Goal: Task Accomplishment & Management: Manage account settings

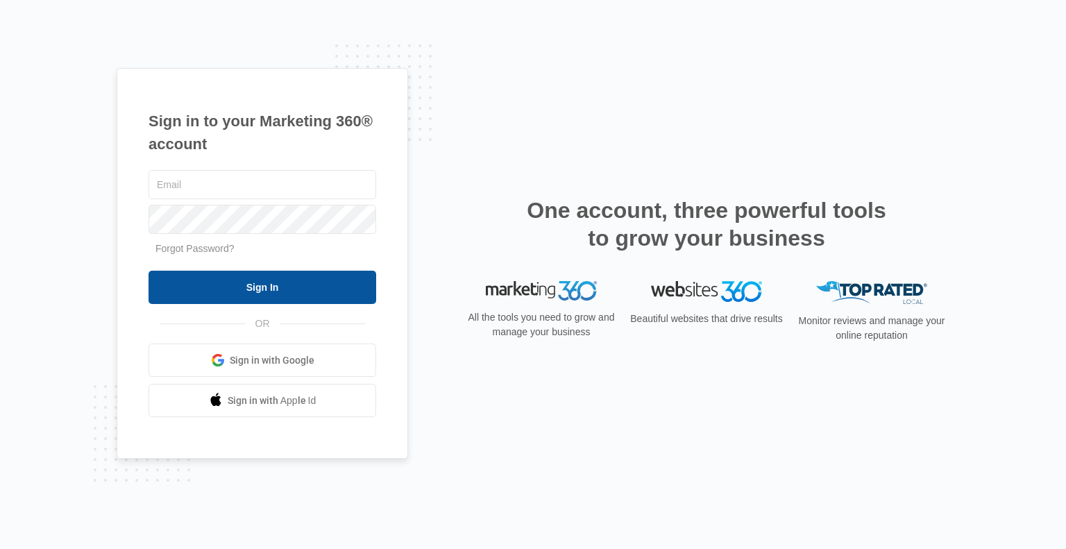
type input "[EMAIL_ADDRESS][PERSON_NAME][DOMAIN_NAME]"
click at [302, 285] on input "Sign In" at bounding box center [263, 287] width 228 height 33
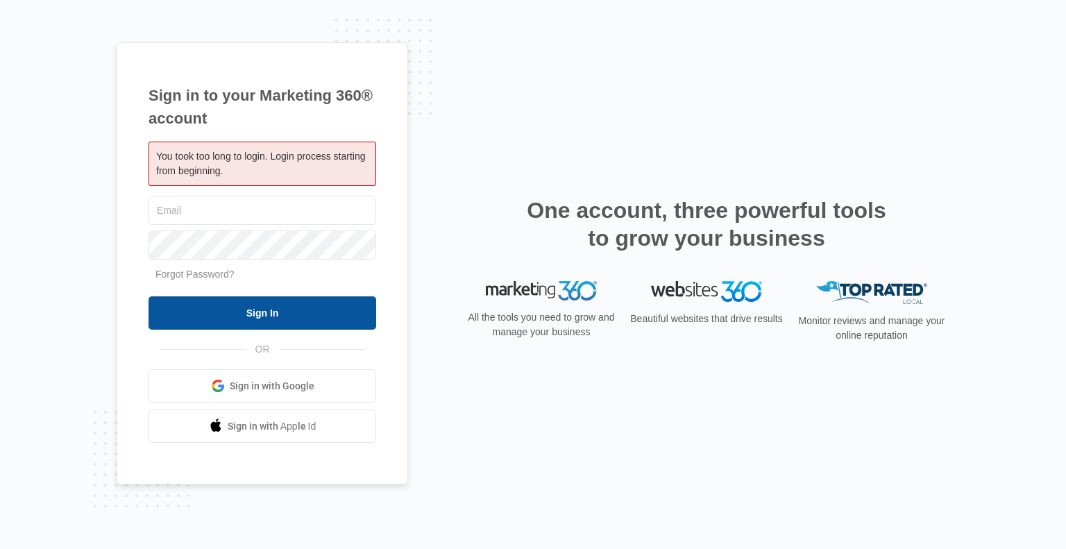
type input "[EMAIL_ADDRESS][PERSON_NAME][DOMAIN_NAME]"
click at [300, 319] on input "Sign In" at bounding box center [263, 312] width 228 height 33
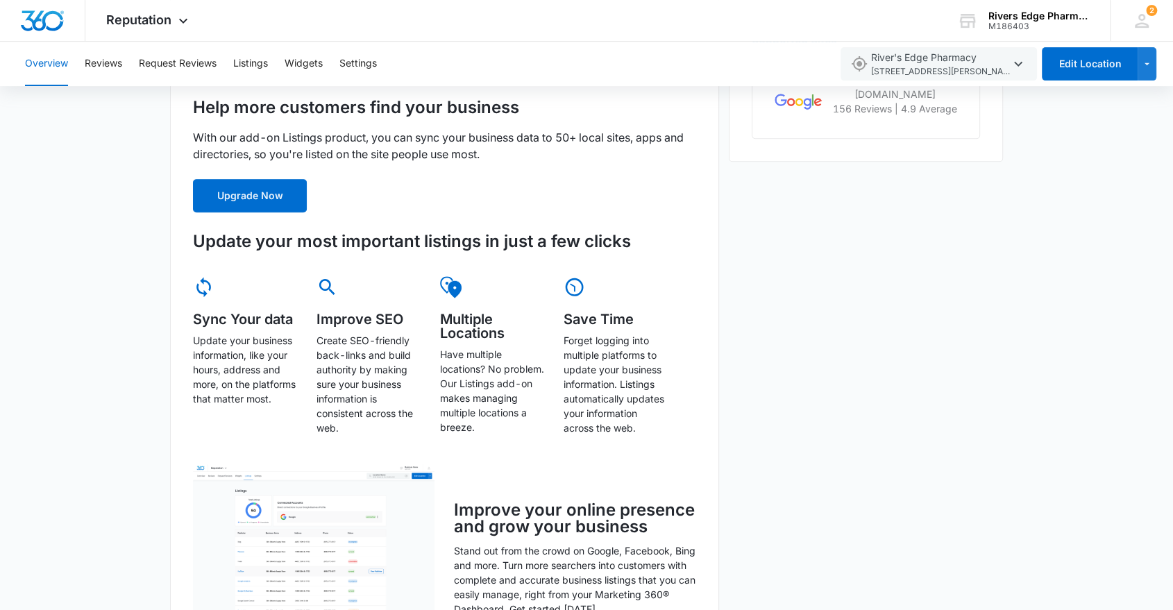
scroll to position [72, 0]
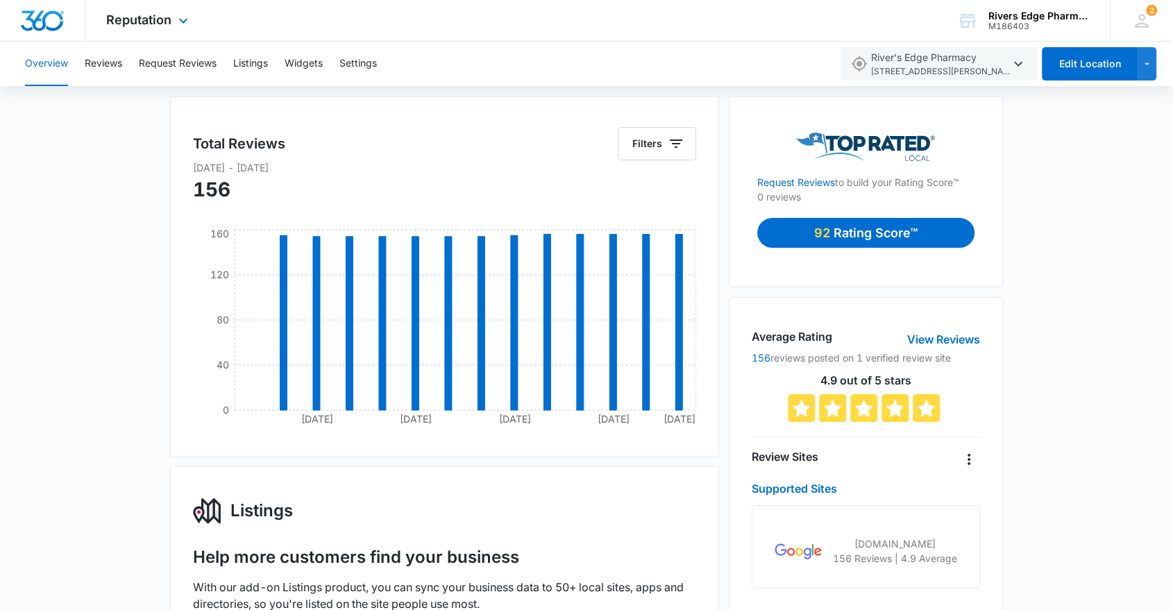
click at [53, 15] on img "Dashboard" at bounding box center [42, 20] width 44 height 21
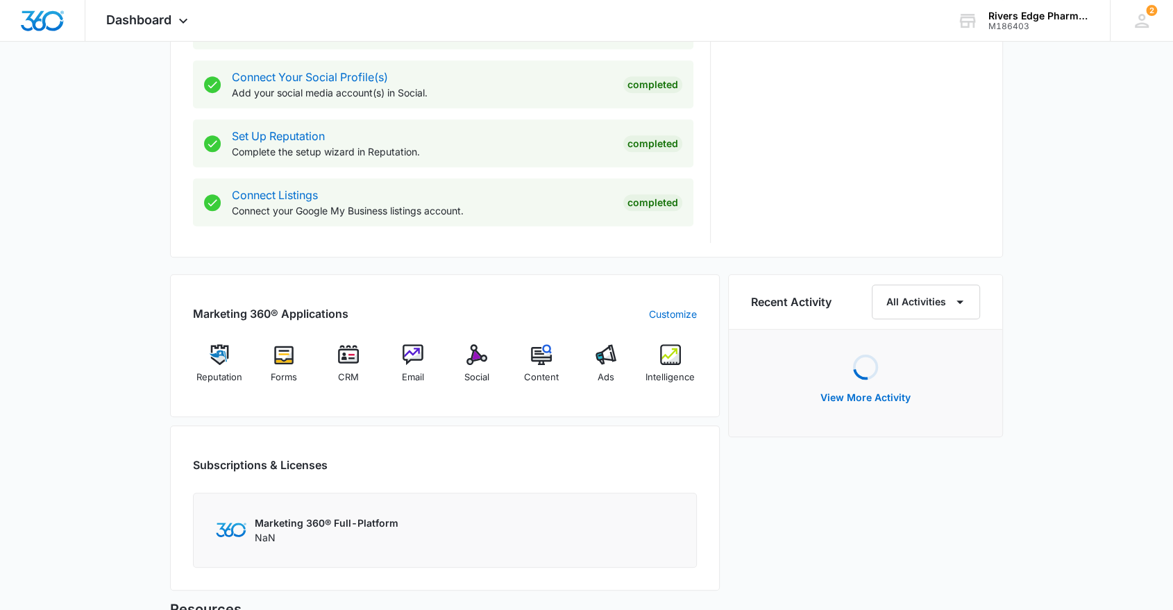
scroll to position [771, 0]
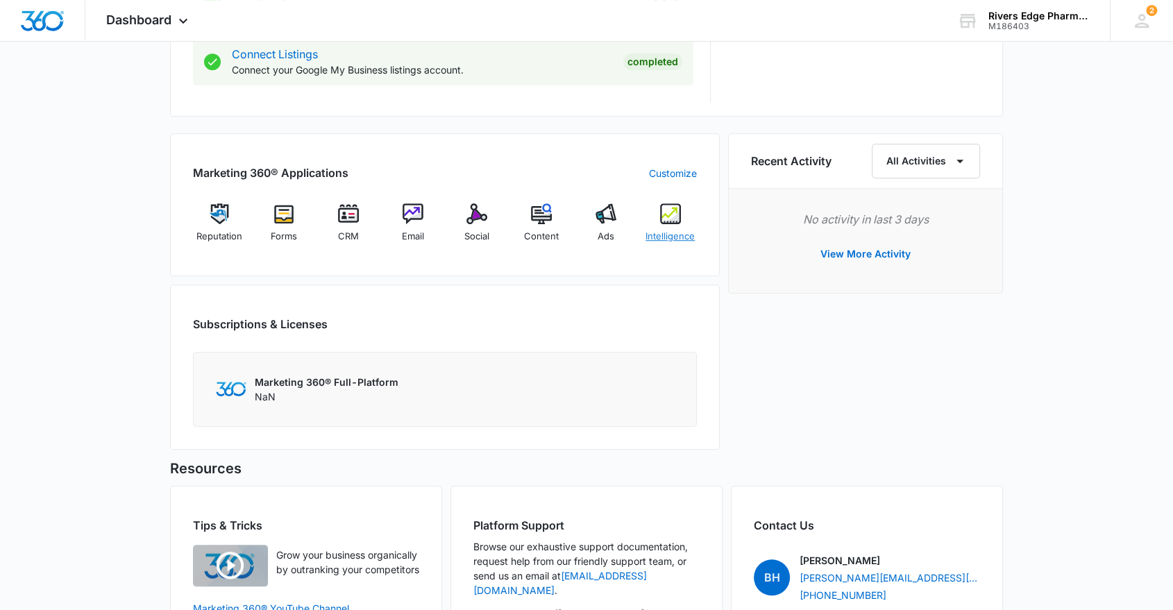
click at [676, 214] on img at bounding box center [670, 213] width 21 height 21
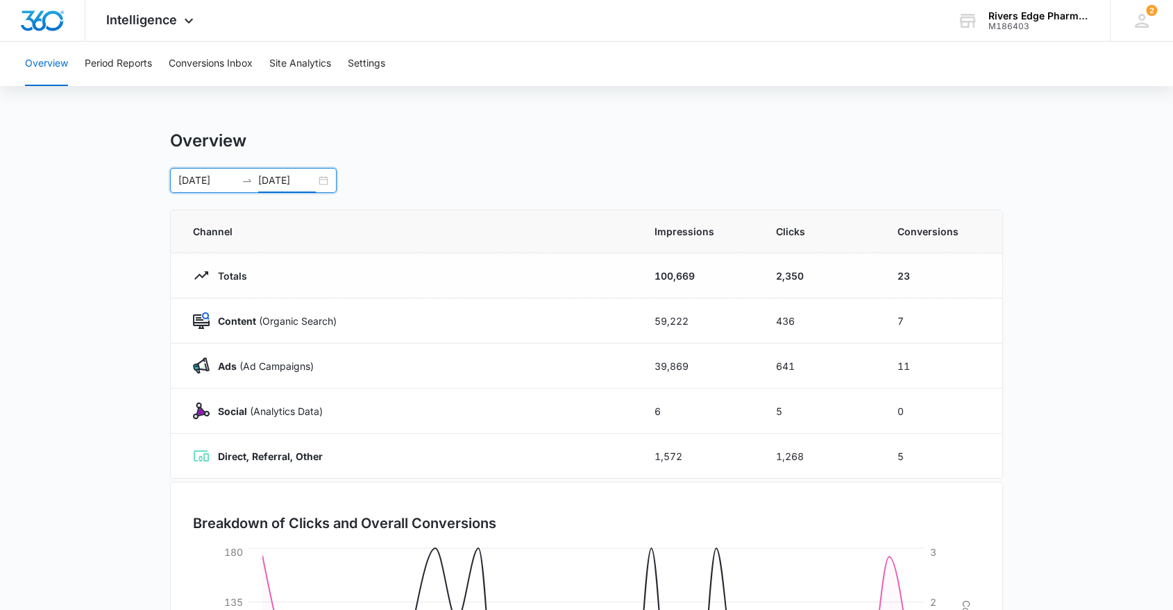
click at [297, 178] on input "[DATE]" at bounding box center [287, 180] width 58 height 15
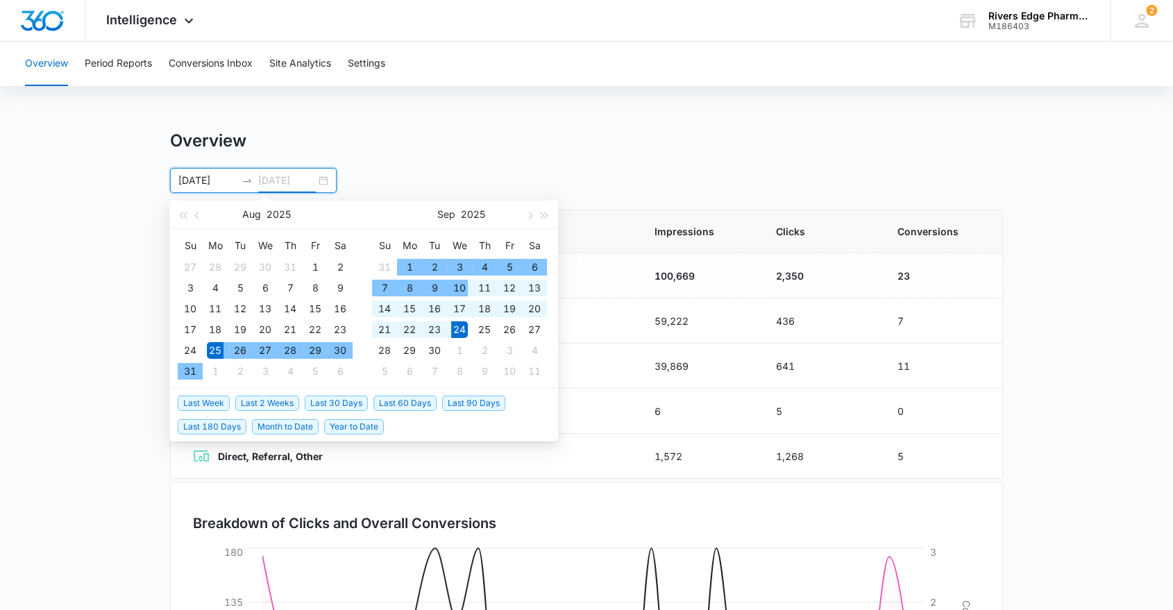
type input "[DATE]"
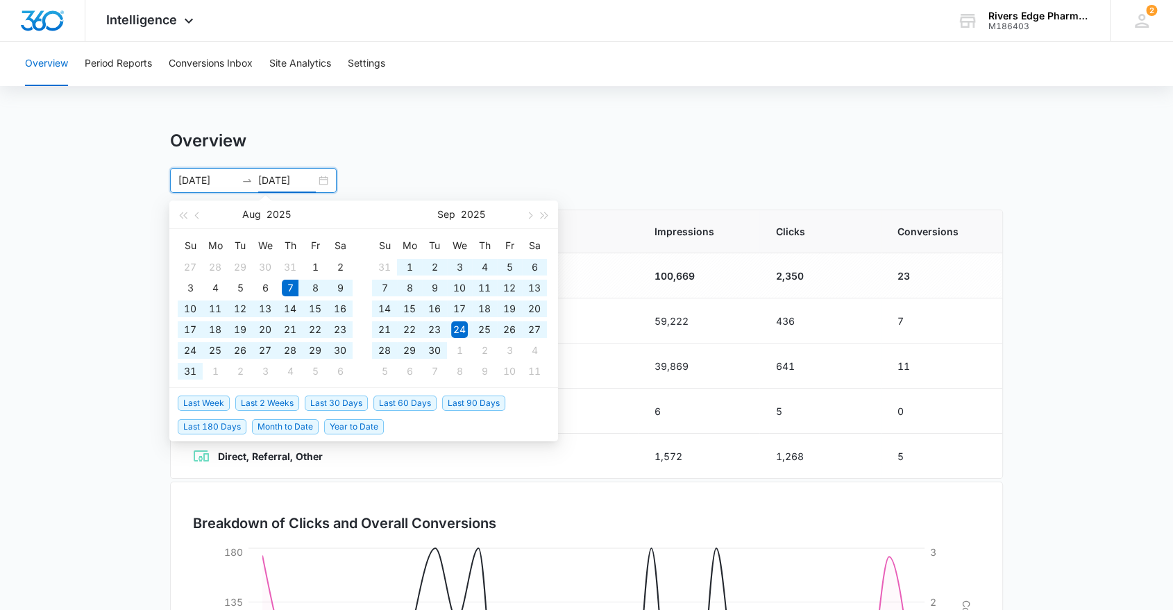
click at [423, 401] on span "Last 60 Days" at bounding box center [405, 403] width 63 height 15
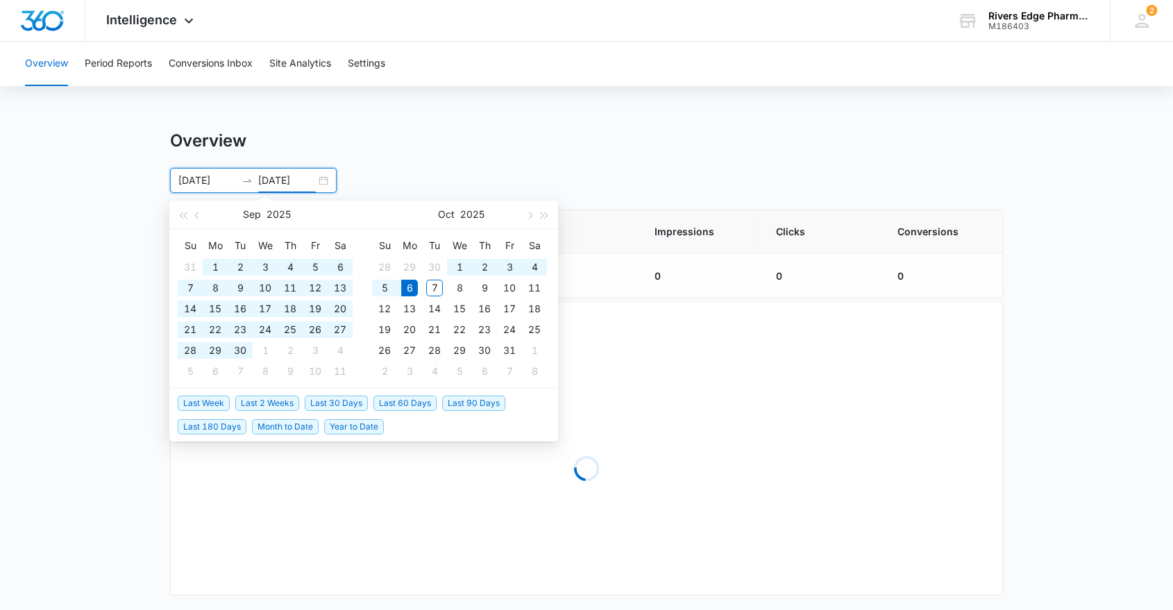
type input "[DATE]"
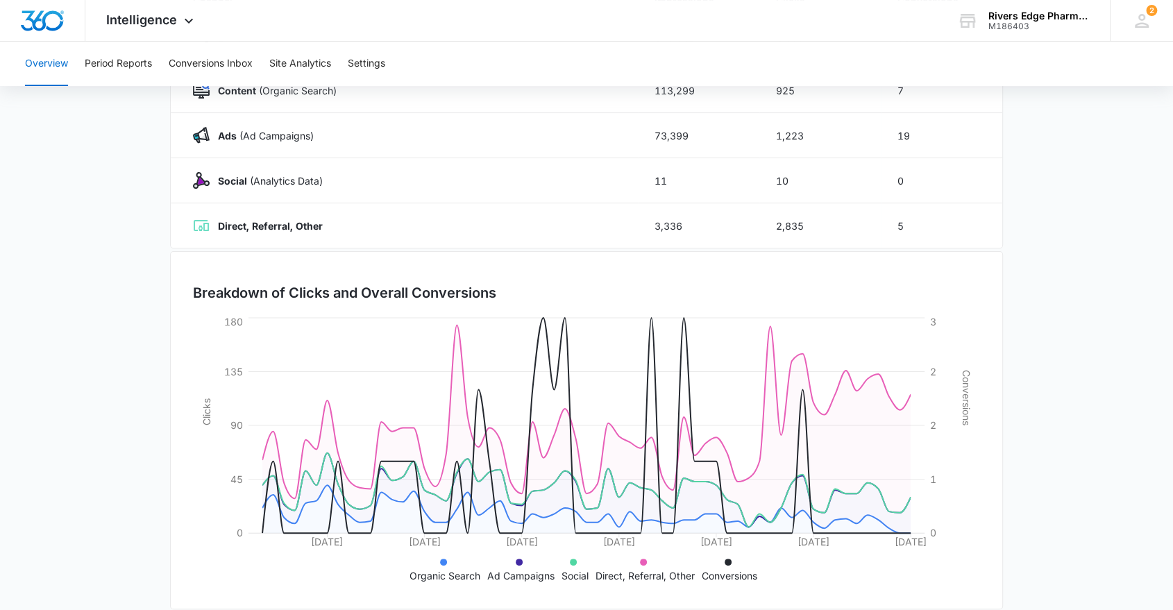
scroll to position [248, 0]
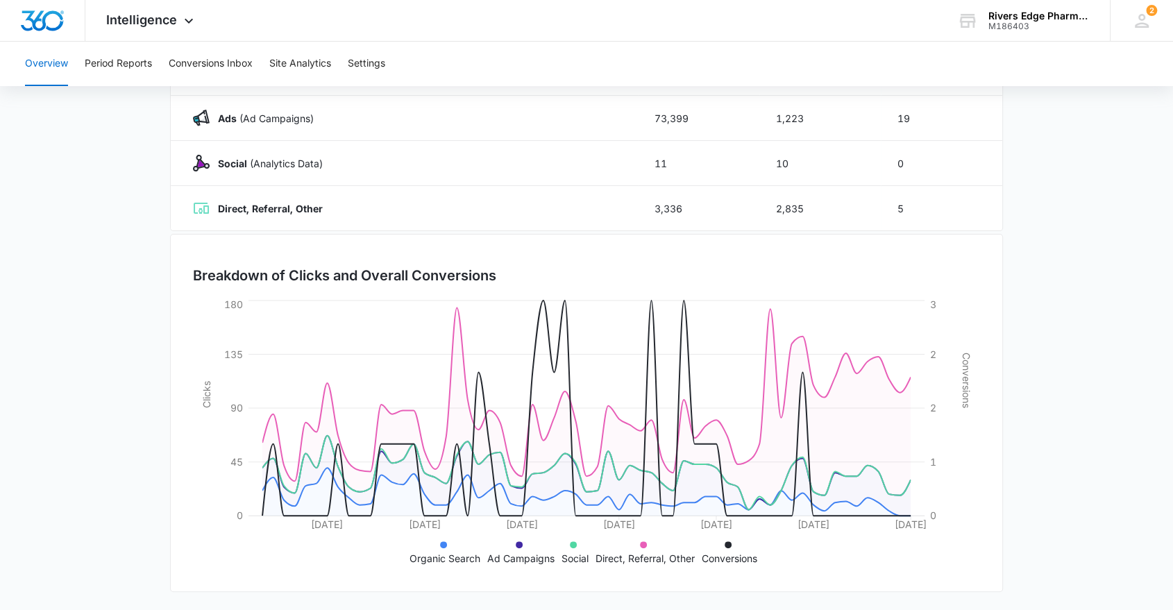
click at [24, 355] on main "Overview [DATE] [DATE] [DATE] Su Mo Tu We Th Fr Sa 31 1 2 3 4 5 6 7 8 9 10 11 1…" at bounding box center [586, 247] width 1173 height 729
click at [230, 53] on button "Conversions Inbox" at bounding box center [211, 64] width 84 height 44
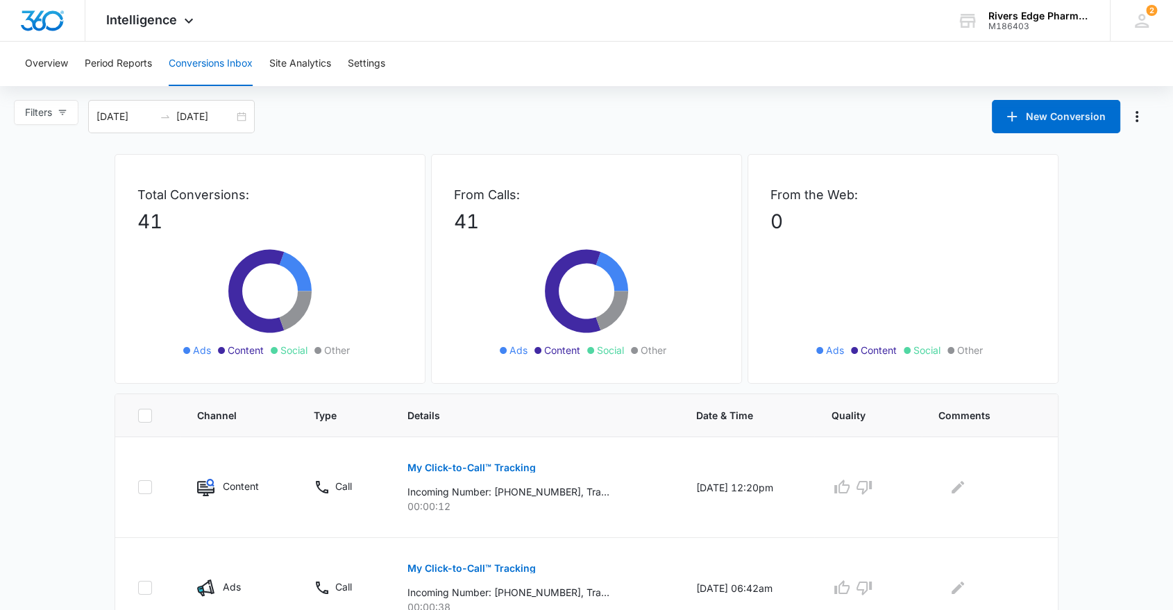
click at [137, 416] on label at bounding box center [150, 416] width 26 height 14
click at [137, 416] on input "checkbox" at bounding box center [137, 415] width 1 height 1
checkbox input "true"
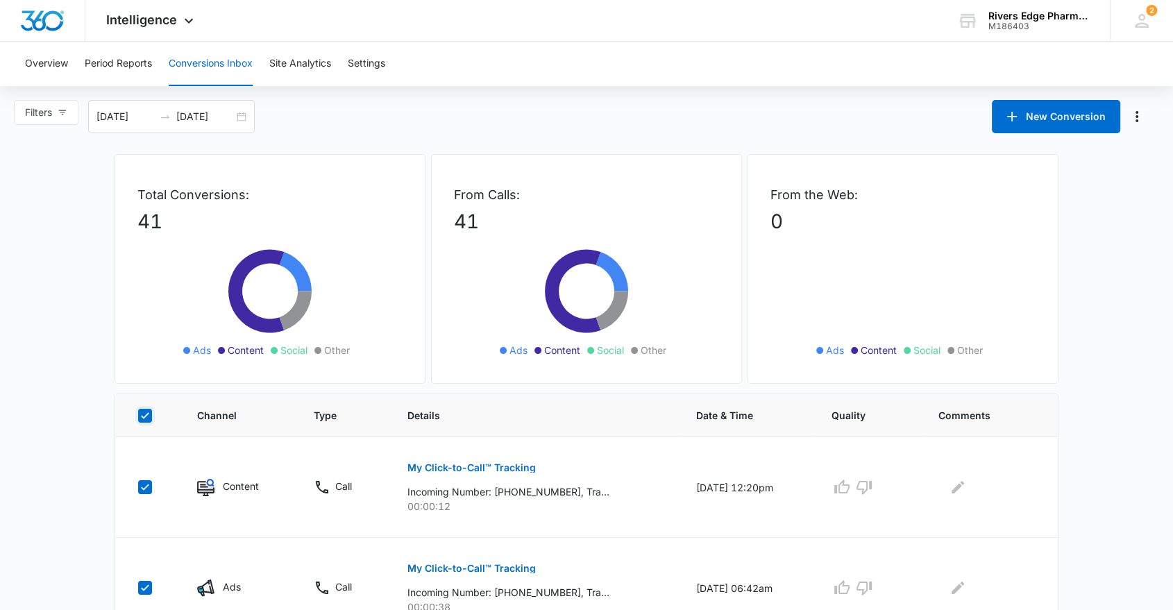
checkbox input "true"
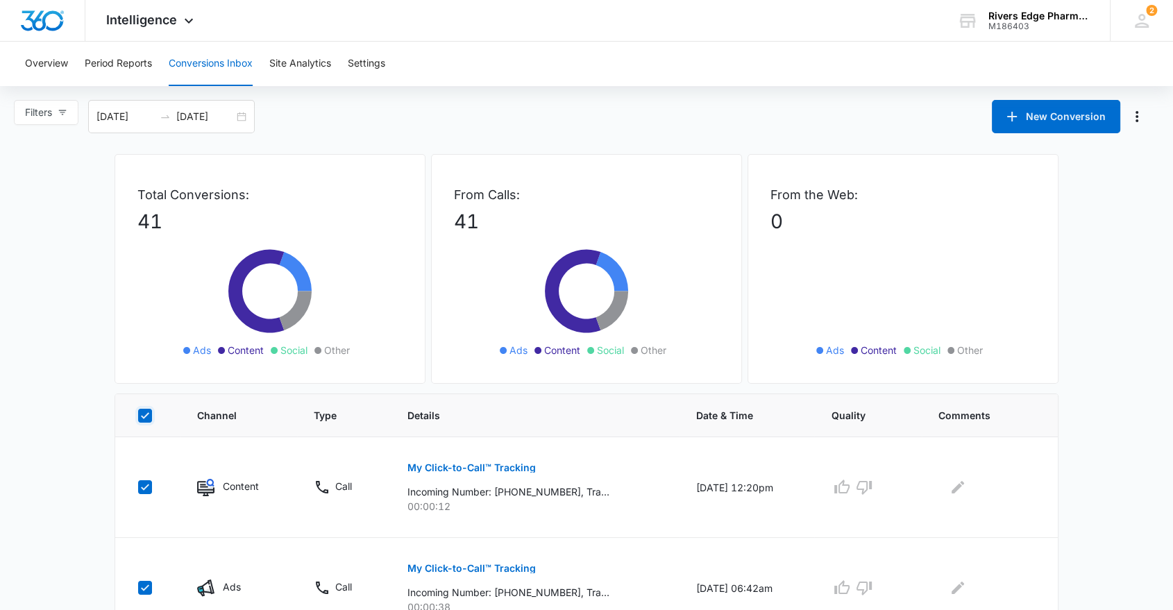
checkbox input "true"
click at [137, 416] on label at bounding box center [150, 416] width 26 height 14
click at [137, 416] on input "checkbox" at bounding box center [137, 415] width 1 height 1
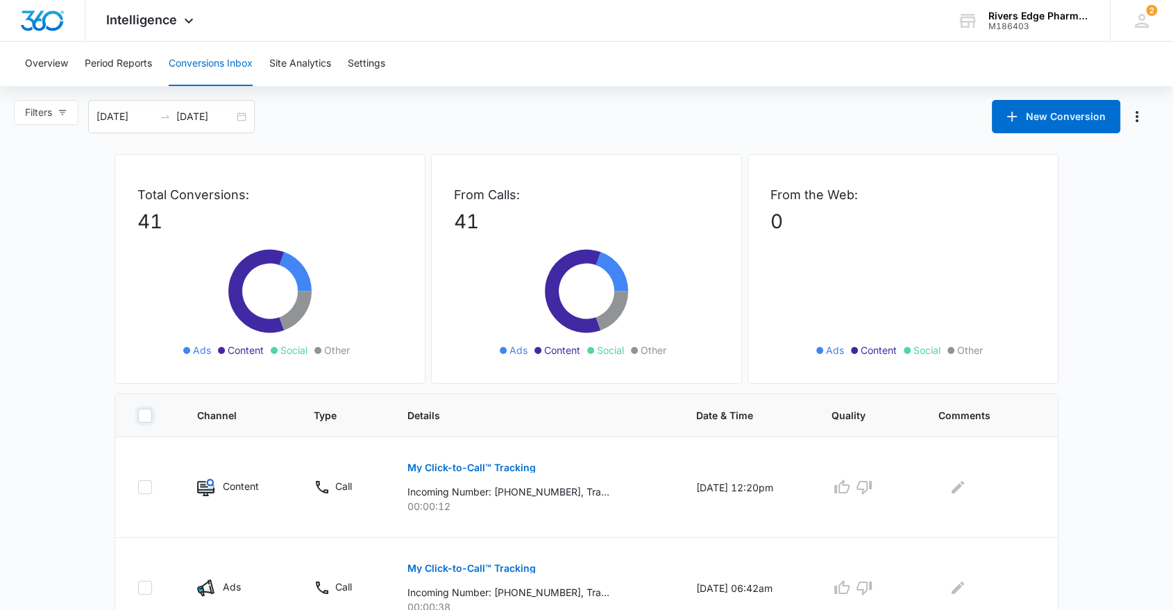
checkbox input "false"
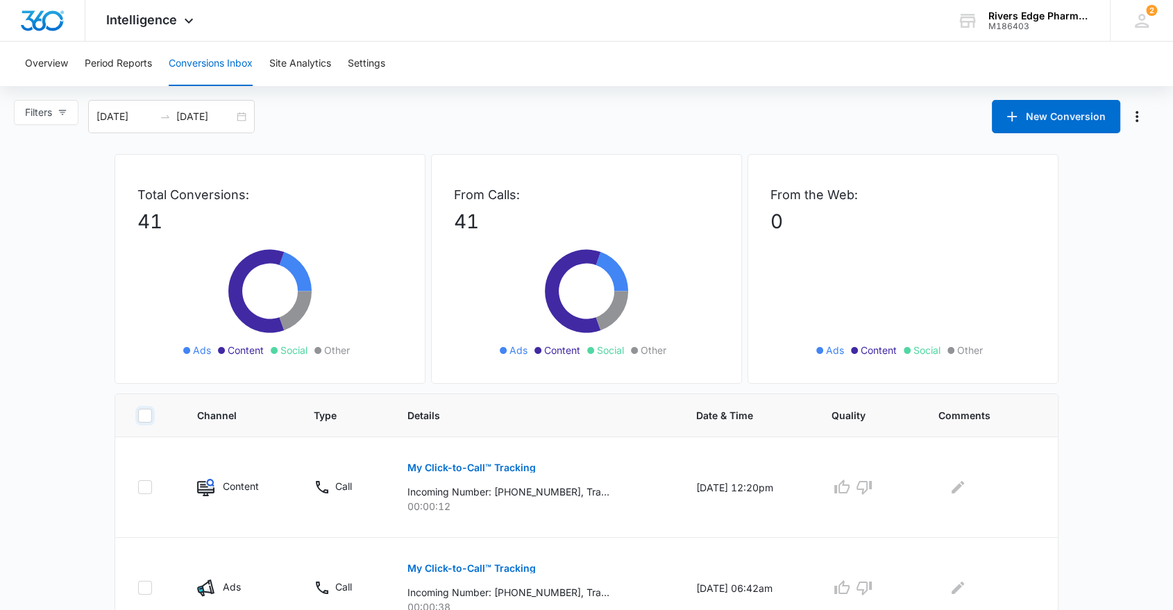
checkbox input "false"
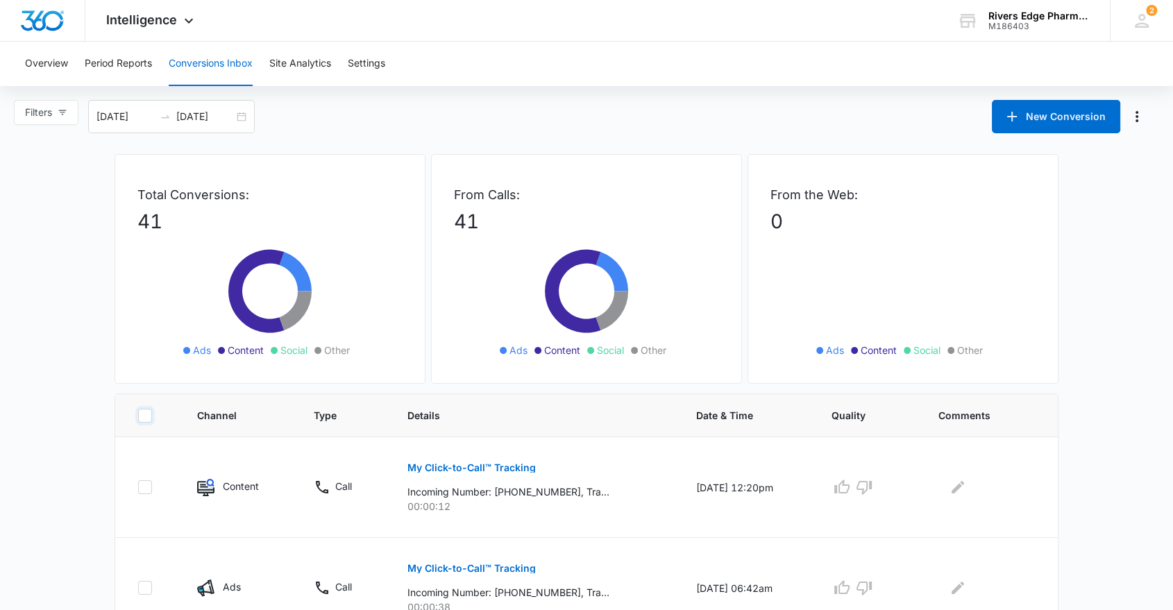
checkbox input "false"
click at [324, 423] on th "Type" at bounding box center [344, 415] width 94 height 43
click at [324, 421] on span "Type" at bounding box center [334, 415] width 40 height 15
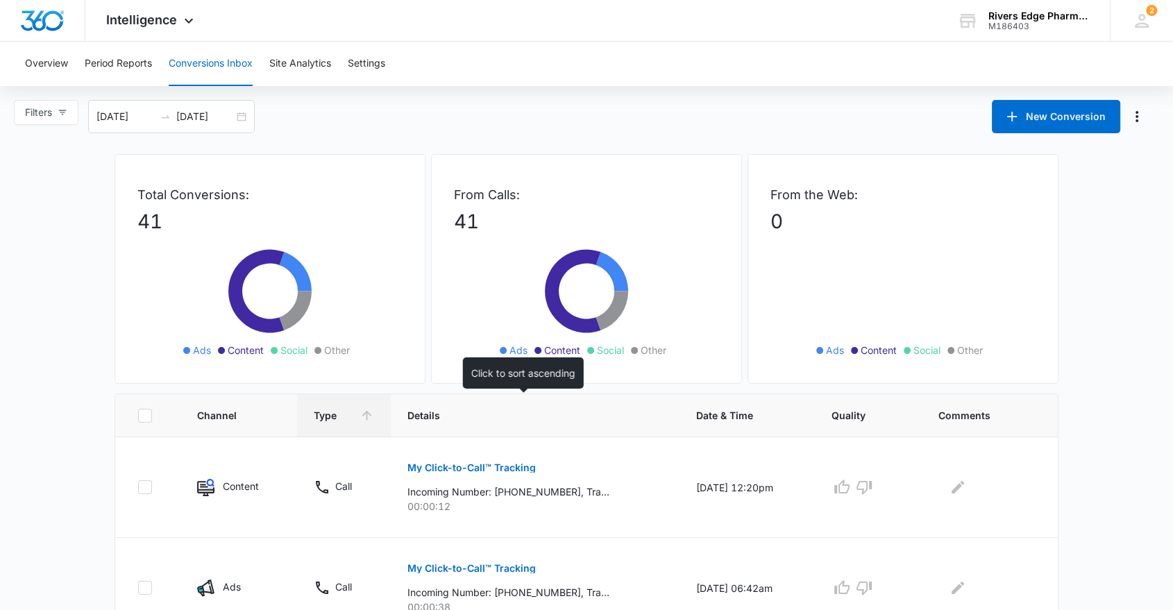
click at [426, 422] on th "Details" at bounding box center [535, 415] width 288 height 43
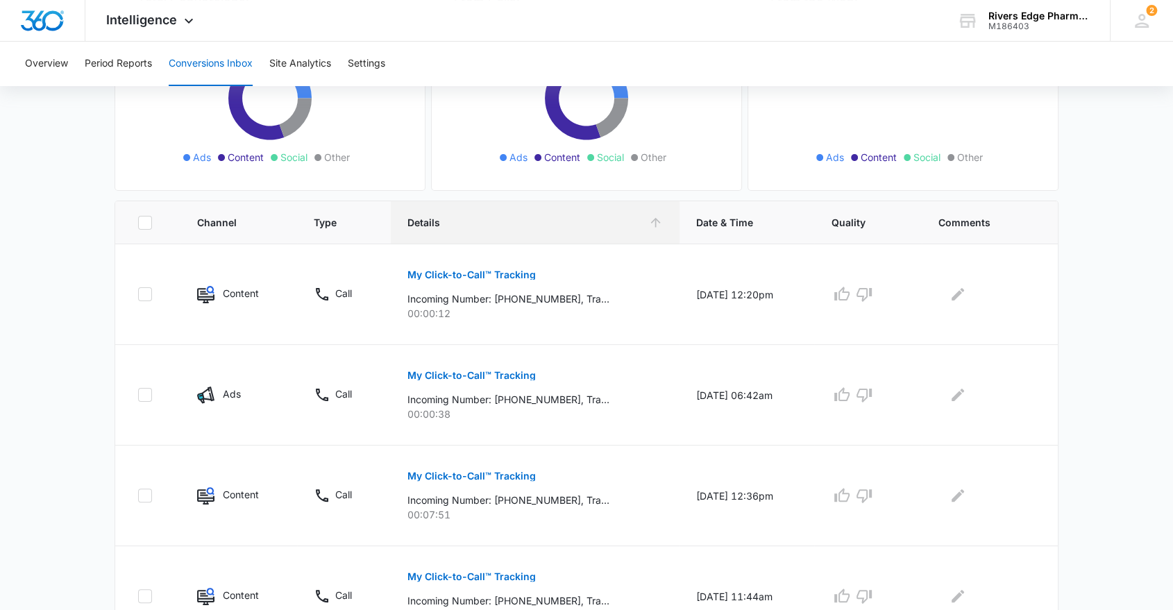
scroll to position [231, 0]
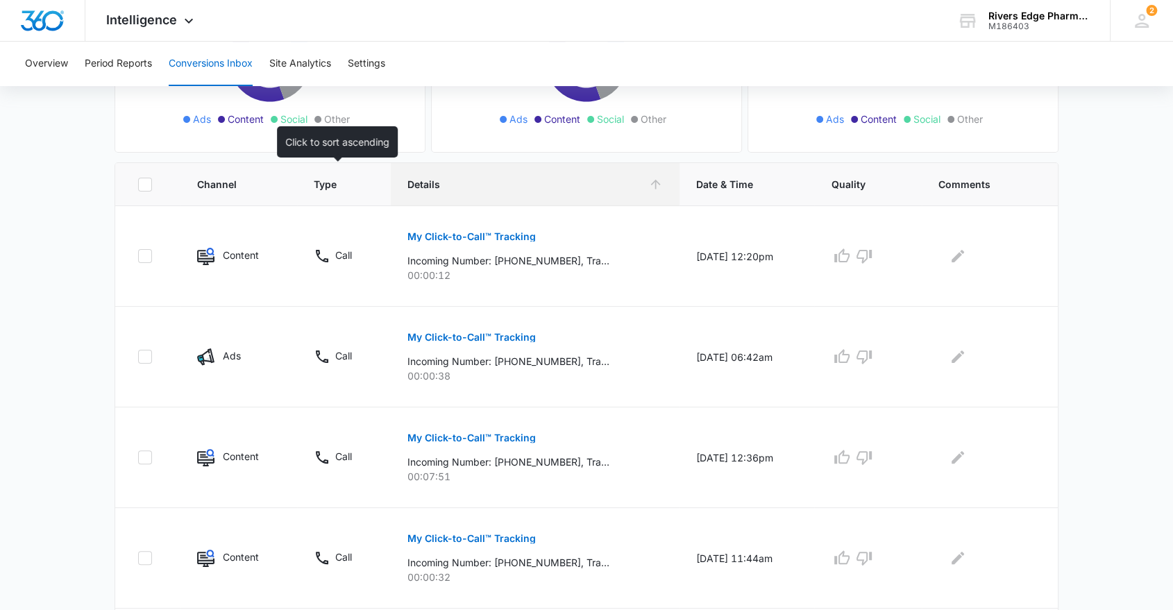
click at [314, 179] on span "Type" at bounding box center [334, 184] width 40 height 15
click at [363, 186] on icon at bounding box center [367, 184] width 15 height 15
click at [362, 181] on icon at bounding box center [367, 185] width 10 height 10
click at [351, 193] on th "Type" at bounding box center [344, 184] width 94 height 43
click at [362, 186] on icon at bounding box center [367, 184] width 15 height 15
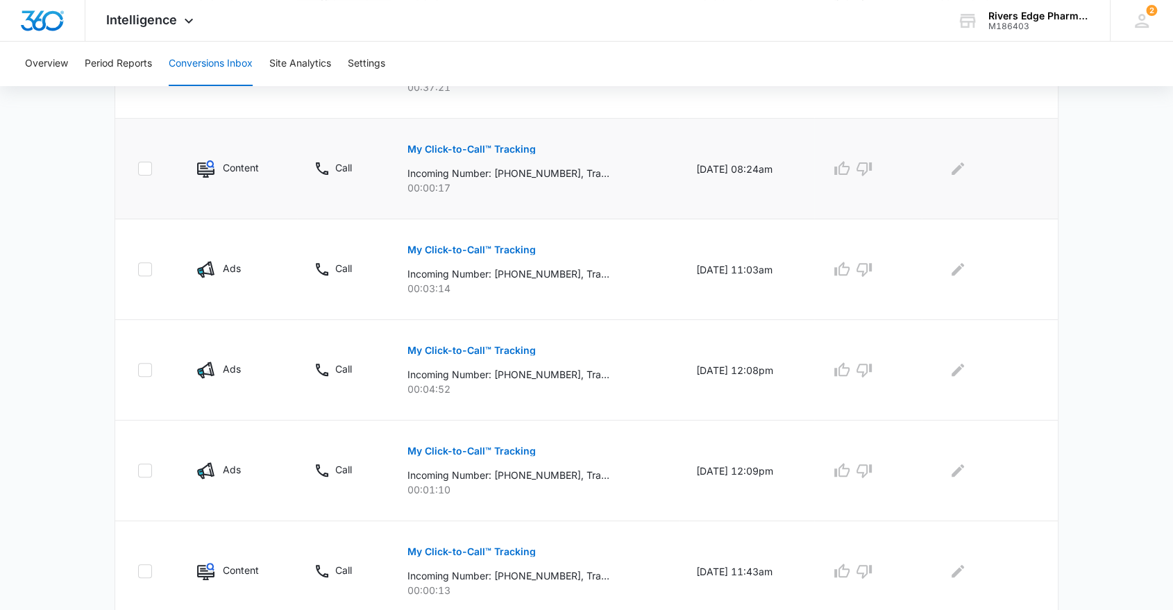
scroll to position [0, 0]
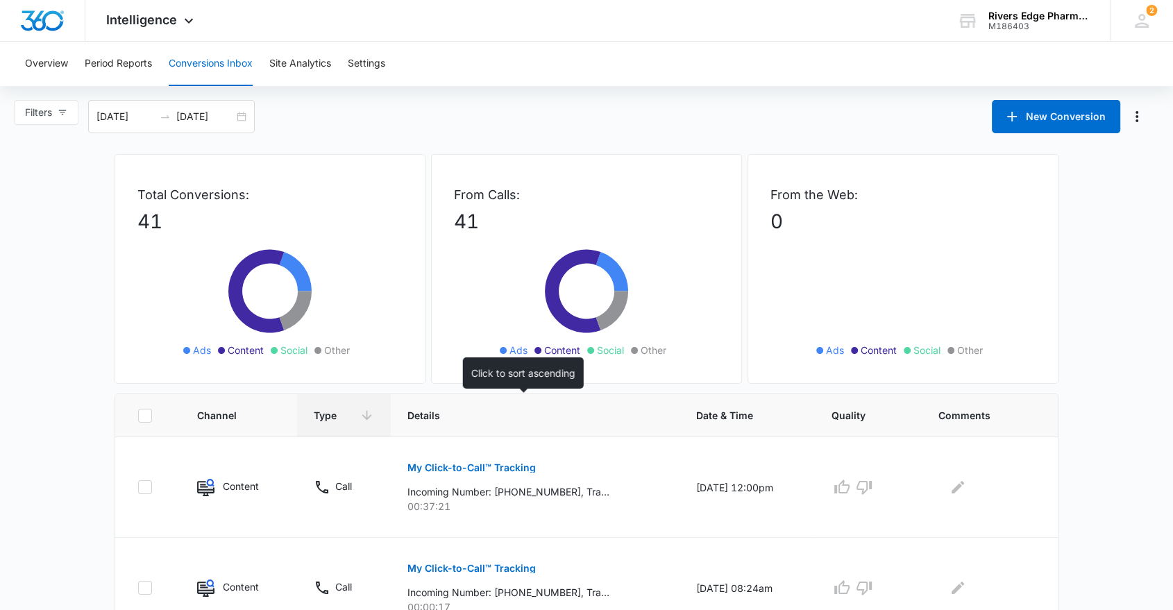
click at [425, 415] on span "Details" at bounding box center [525, 415] width 235 height 15
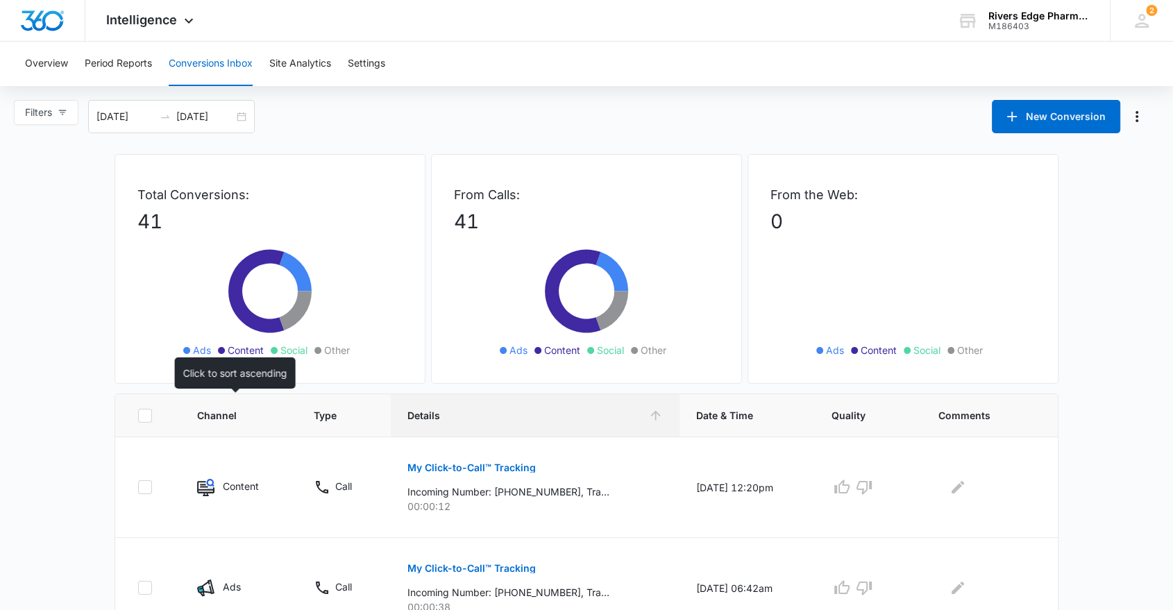
click at [244, 419] on span "Channel" at bounding box center [228, 415] width 63 height 15
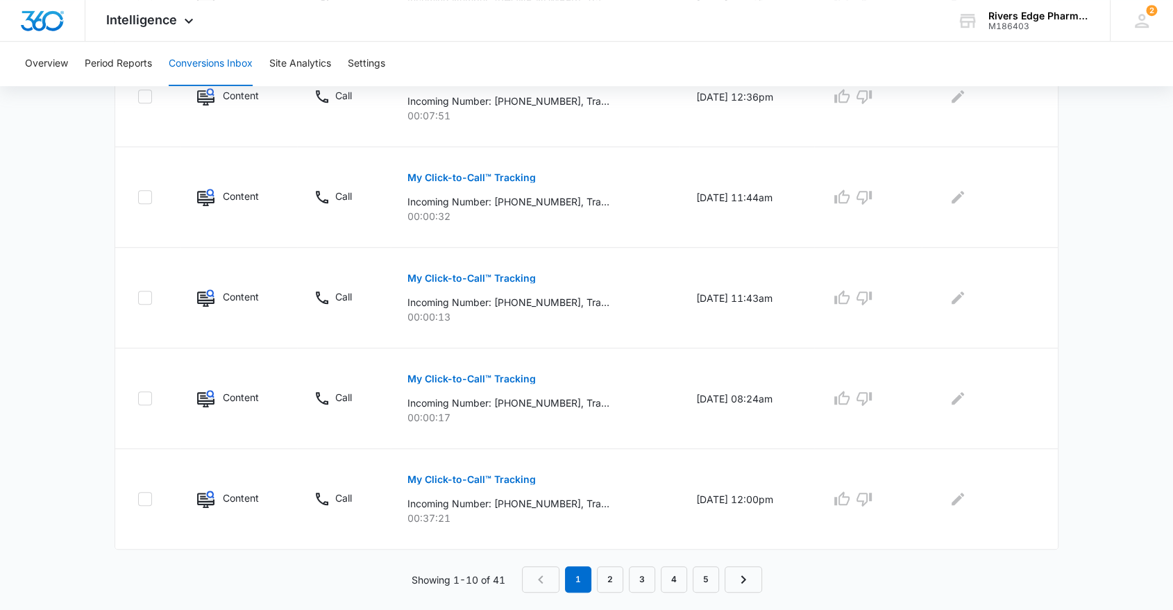
scroll to position [917, 0]
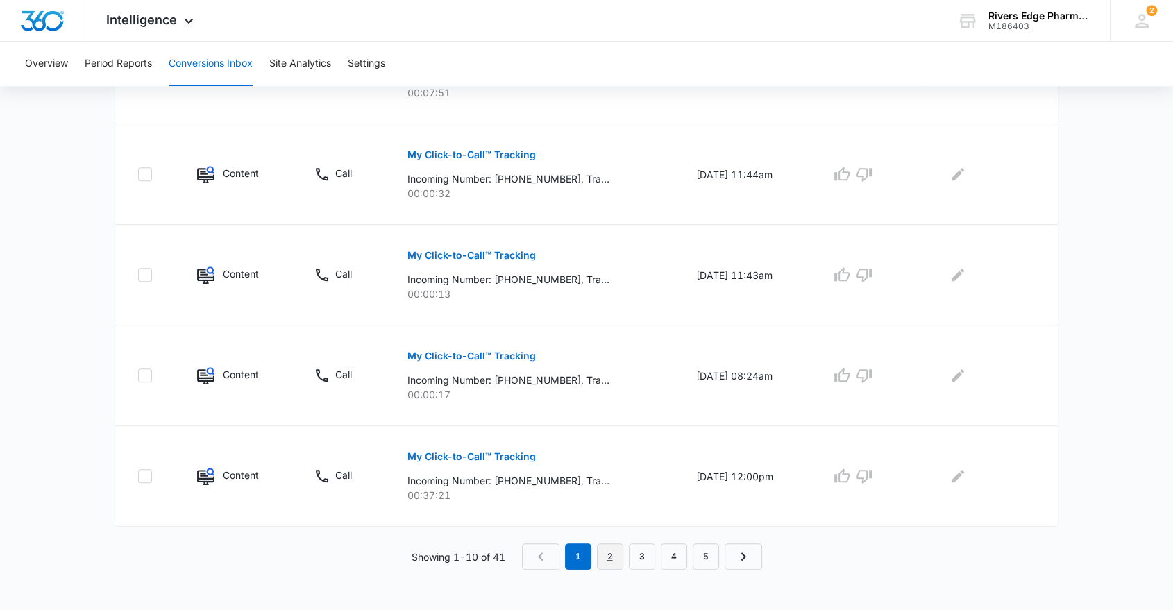
click at [601, 559] on link "2" at bounding box center [610, 557] width 26 height 26
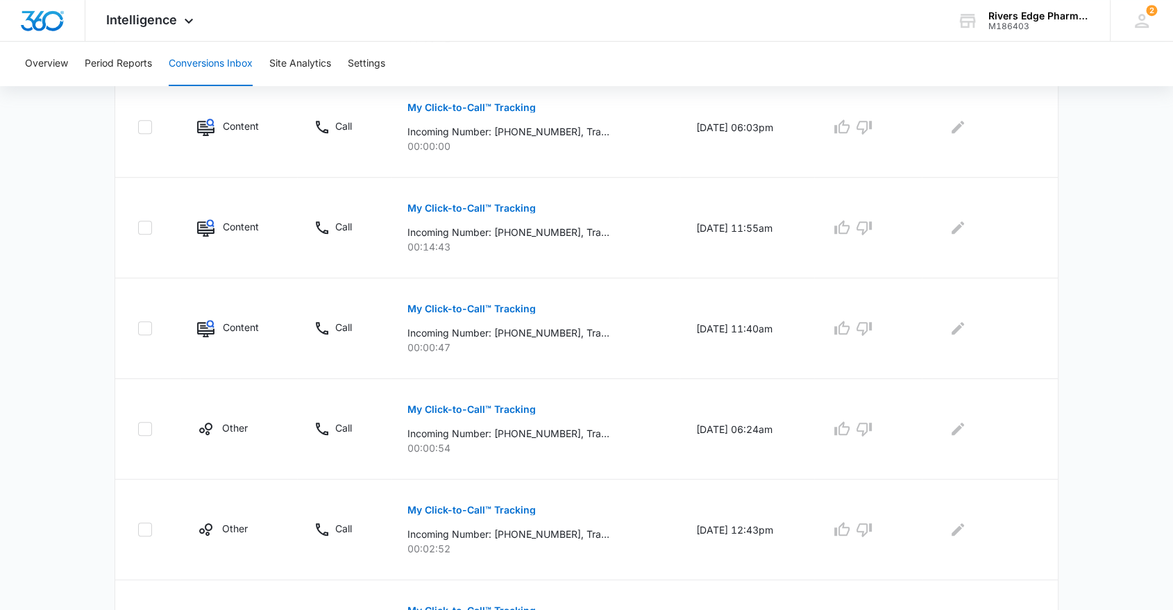
scroll to position [0, 0]
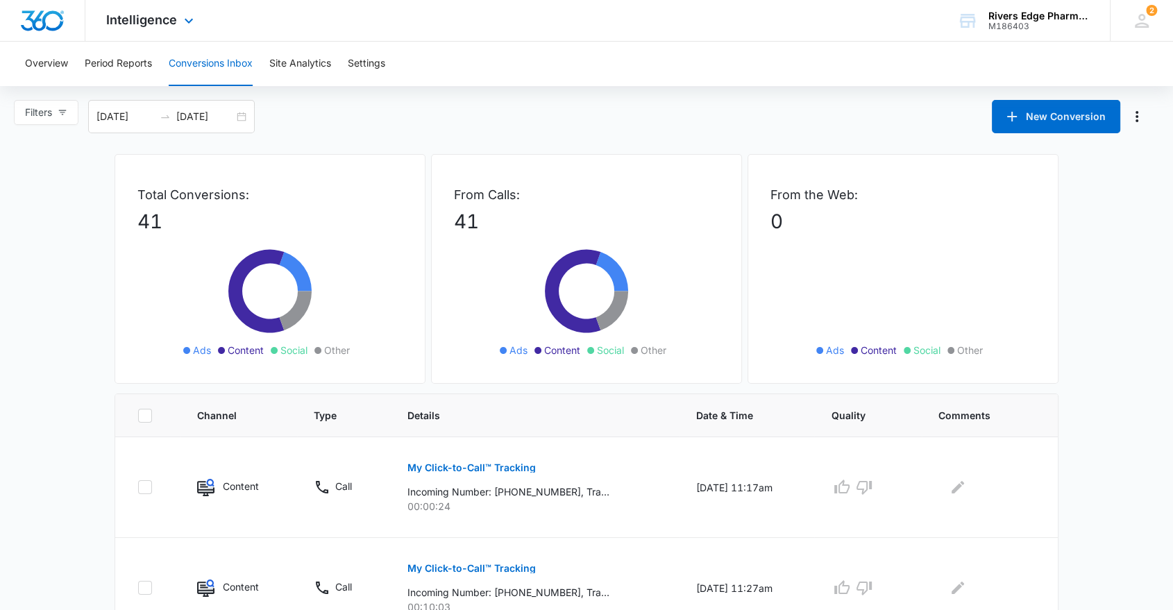
click at [40, 17] on img "Dashboard" at bounding box center [42, 20] width 44 height 21
